Goal: Transaction & Acquisition: Book appointment/travel/reservation

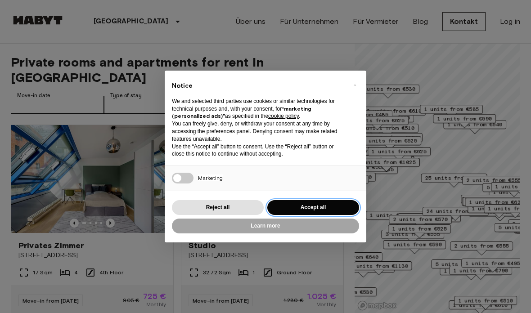
click at [354, 207] on button "Accept all" at bounding box center [313, 207] width 92 height 15
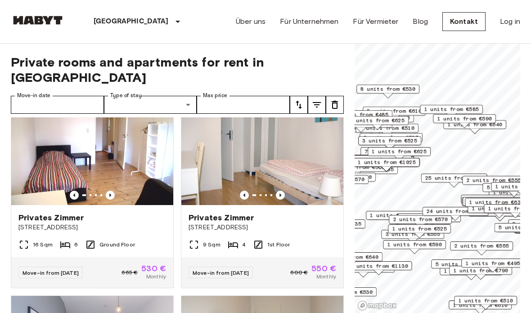
scroll to position [226, 0]
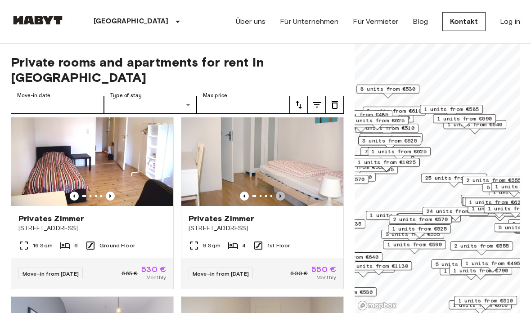
click at [276, 192] on icon "Previous image" at bounding box center [280, 196] width 9 height 9
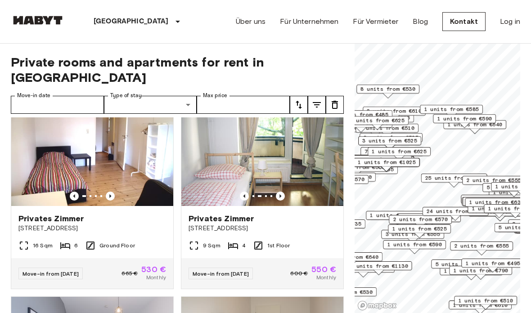
click at [280, 192] on icon "Previous image" at bounding box center [280, 196] width 9 height 9
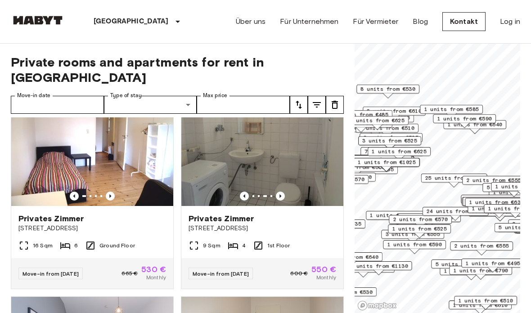
click at [278, 160] on img at bounding box center [262, 152] width 162 height 108
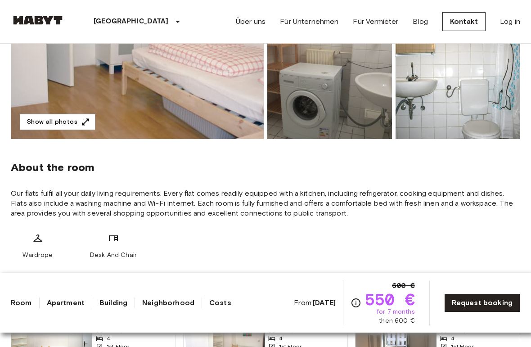
scroll to position [226, 0]
click at [68, 115] on button "Show all photos" at bounding box center [58, 122] width 76 height 17
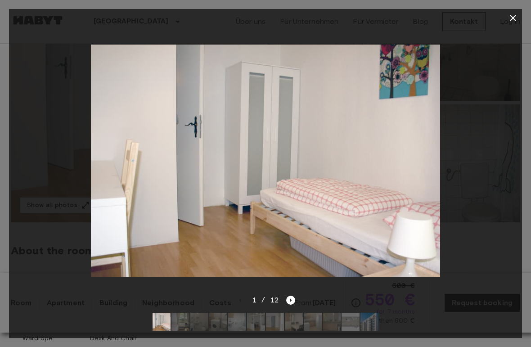
scroll to position [136, 0]
click at [291, 304] on icon "Next image" at bounding box center [290, 300] width 9 height 9
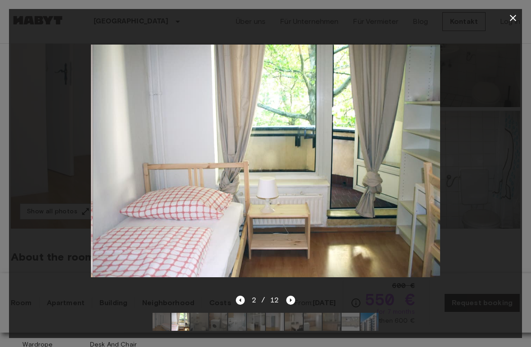
click at [294, 295] on div "2 / 12" at bounding box center [266, 300] width 60 height 11
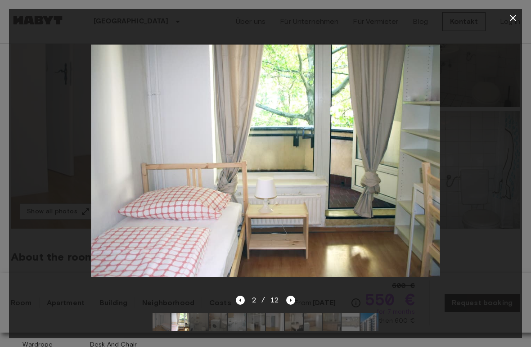
click at [289, 300] on icon "Next image" at bounding box center [290, 300] width 9 height 9
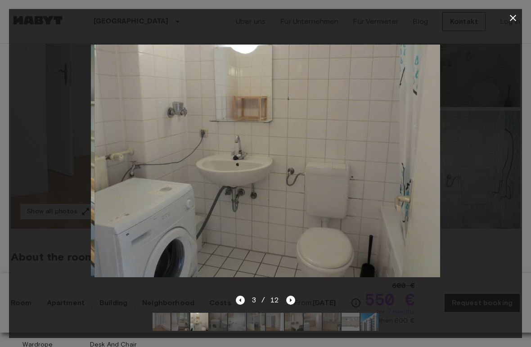
click at [291, 303] on icon "Next image" at bounding box center [290, 300] width 9 height 9
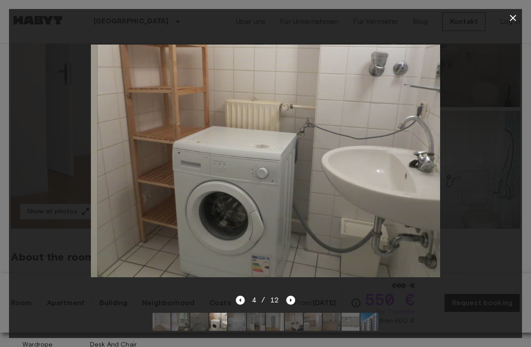
click at [293, 303] on icon "Next image" at bounding box center [290, 300] width 9 height 9
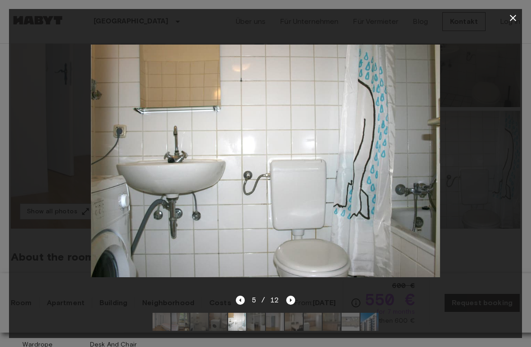
click at [294, 300] on icon "Next image" at bounding box center [290, 300] width 9 height 9
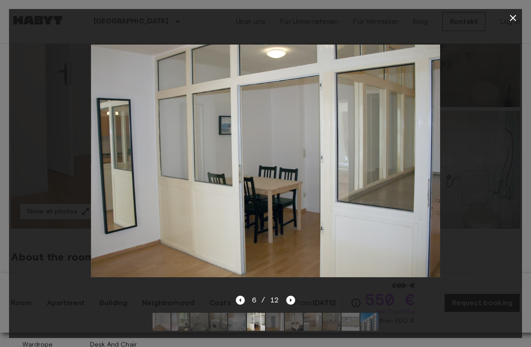
click at [293, 299] on icon "Next image" at bounding box center [290, 300] width 9 height 9
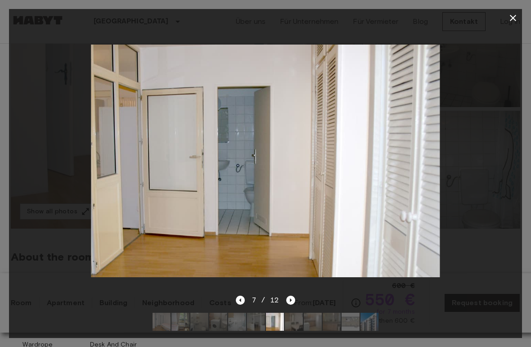
click at [295, 301] on icon "Next image" at bounding box center [290, 300] width 9 height 9
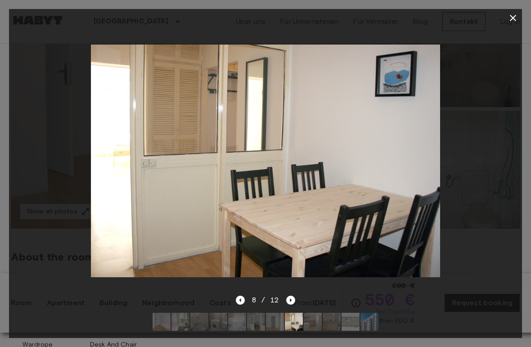
click at [293, 301] on icon "Next image" at bounding box center [290, 300] width 9 height 9
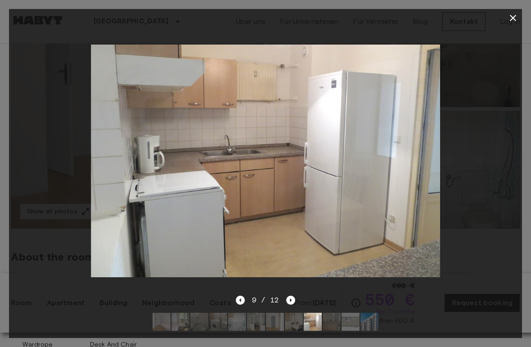
click at [291, 304] on icon "Next image" at bounding box center [290, 300] width 9 height 9
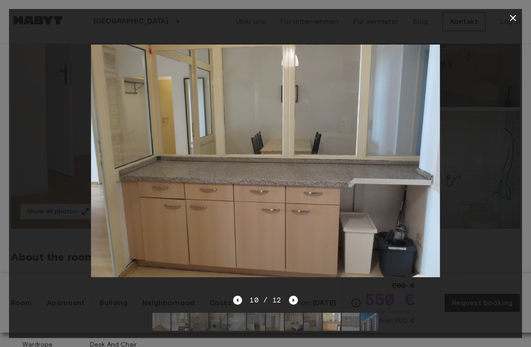
click at [292, 304] on icon "Next image" at bounding box center [293, 300] width 9 height 9
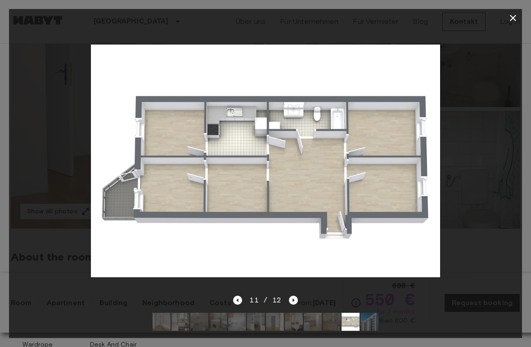
click at [296, 298] on icon "Next image" at bounding box center [293, 300] width 9 height 9
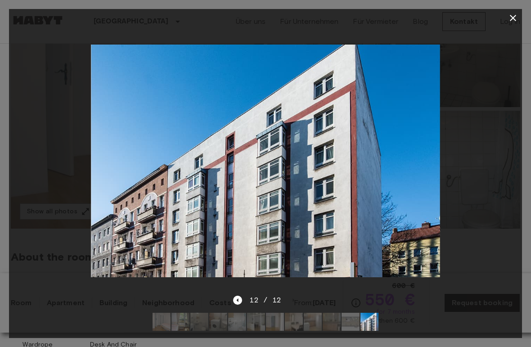
click at [297, 298] on div "12 / 12" at bounding box center [265, 300] width 64 height 11
click at [300, 307] on div at bounding box center [265, 322] width 240 height 32
click at [297, 296] on div "12 / 12" at bounding box center [265, 300] width 64 height 11
click at [515, 19] on icon "button" at bounding box center [513, 18] width 11 height 11
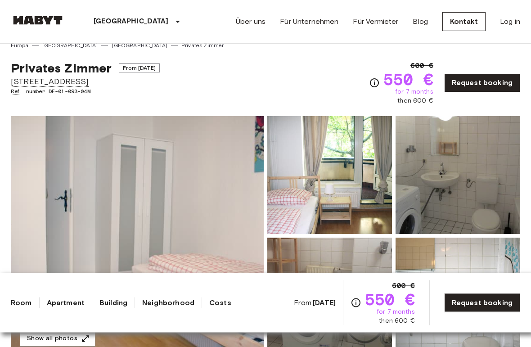
scroll to position [0, 0]
